Goal: Navigation & Orientation: Find specific page/section

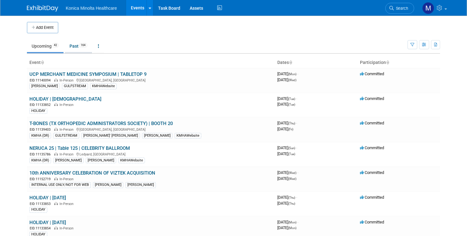
click at [74, 45] on link "Past 164" at bounding box center [78, 46] width 27 height 12
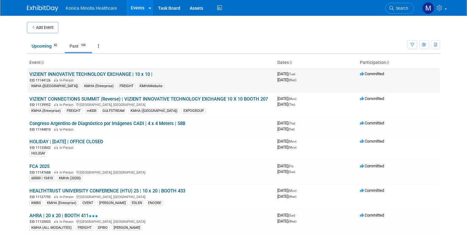
click at [69, 74] on link "VIZIENT INNOVATIVE TECHNOLOGY EXCHANGE | 10 x 10 |" at bounding box center [90, 74] width 123 height 6
click at [44, 46] on link "Upcoming 42" at bounding box center [45, 46] width 37 height 12
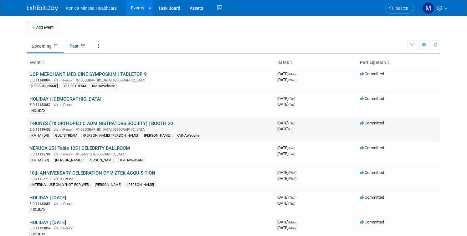
click at [52, 123] on link "T-BONES (TX ORTHOPEDIC ADMINISTRATORS SOCIETY) | BOOTH 20" at bounding box center [100, 124] width 143 height 6
